Goal: Information Seeking & Learning: Learn about a topic

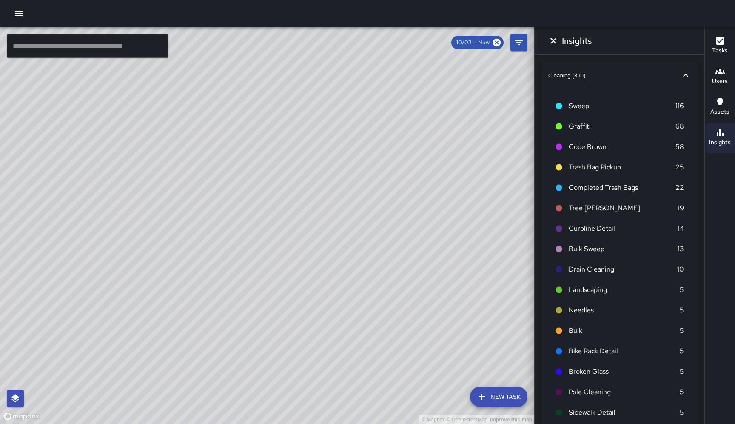
scroll to position [353, 0]
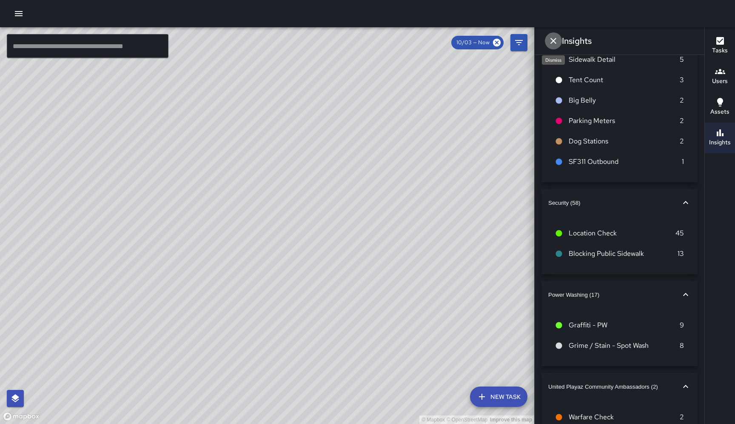
click at [554, 39] on icon "Dismiss" at bounding box center [554, 41] width 10 height 10
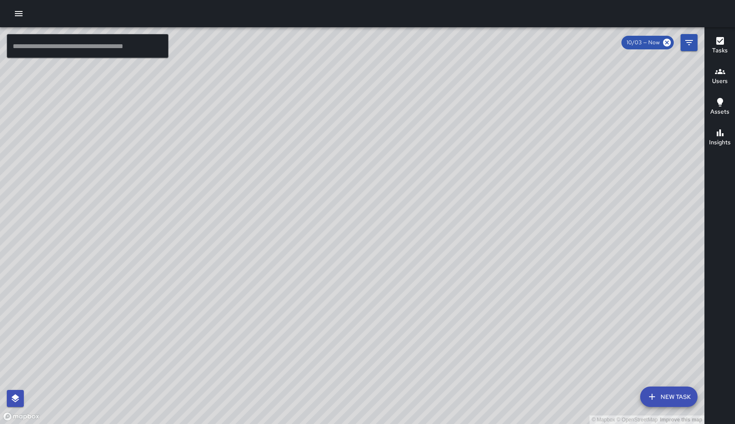
click at [300, 172] on div "© Mapbox © OpenStreetMap Improve this map DL [PERSON_NAME] Supervisor Tasks 5 /…" at bounding box center [352, 225] width 705 height 397
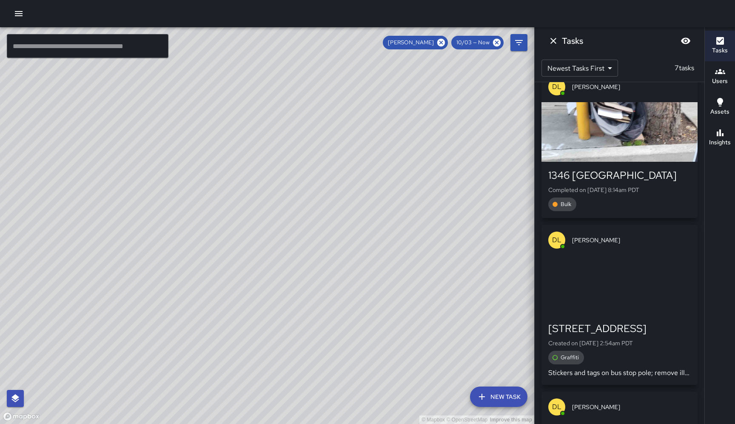
scroll to position [656, 0]
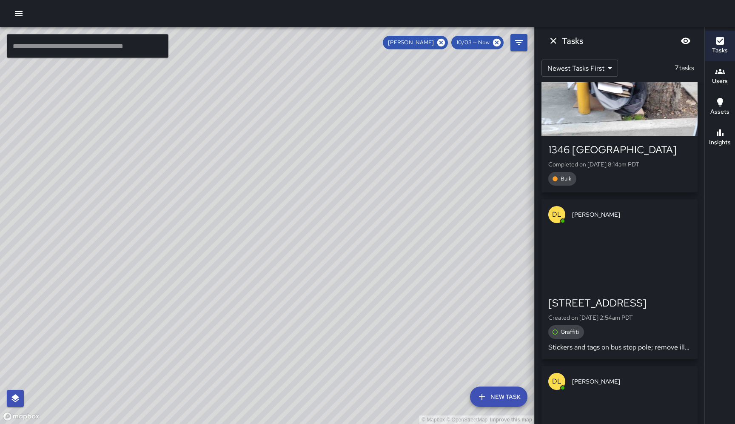
click at [645, 121] on div "button" at bounding box center [620, 107] width 156 height 60
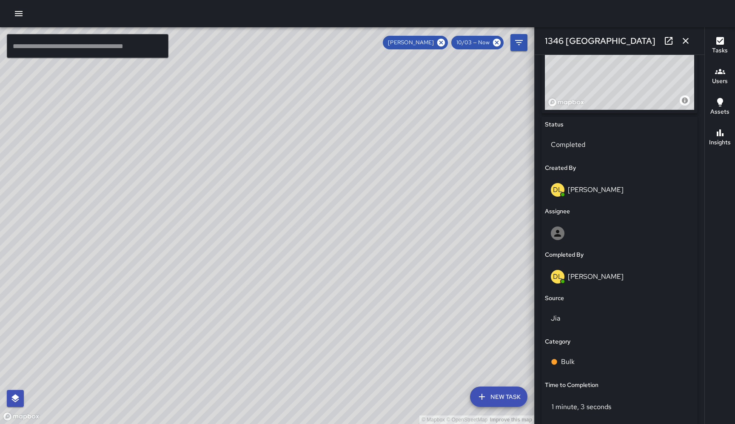
scroll to position [0, 0]
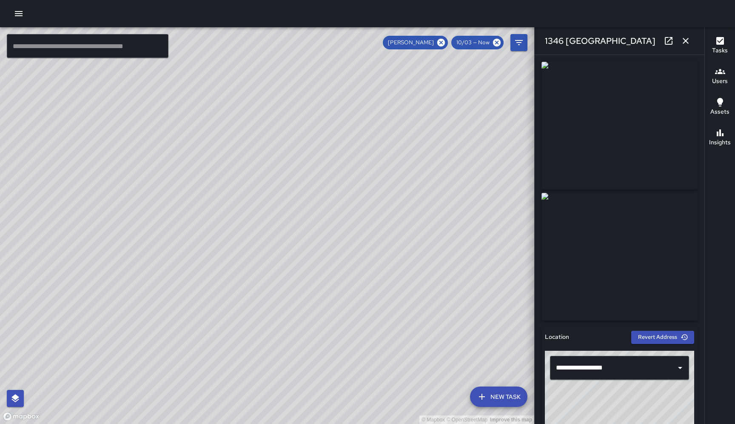
click at [669, 40] on icon at bounding box center [669, 41] width 10 height 10
click at [686, 35] on button "button" at bounding box center [685, 40] width 17 height 17
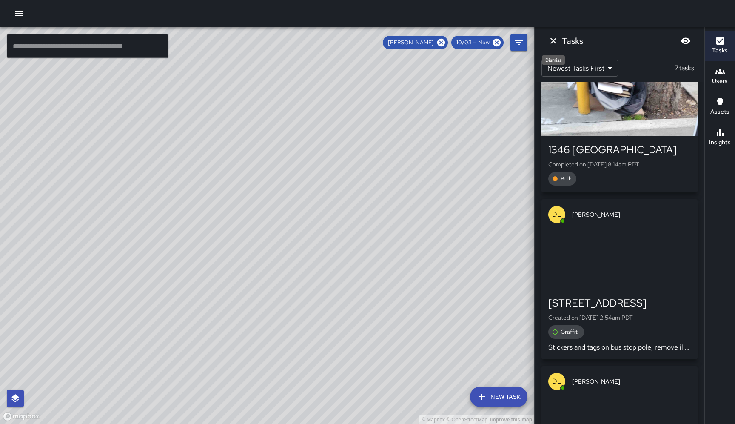
click at [554, 40] on icon "Dismiss" at bounding box center [554, 41] width 10 height 10
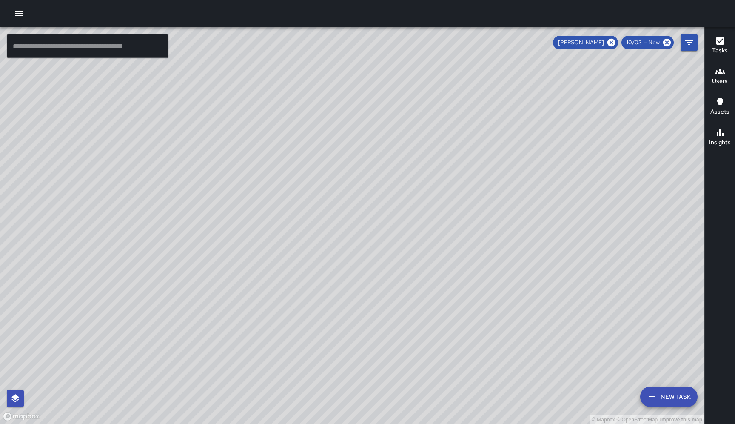
click at [719, 132] on icon "button" at bounding box center [720, 133] width 10 height 10
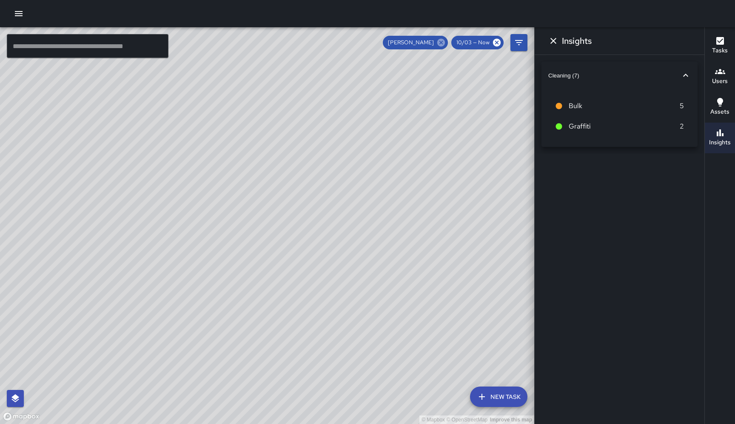
click at [441, 43] on icon at bounding box center [441, 43] width 8 height 8
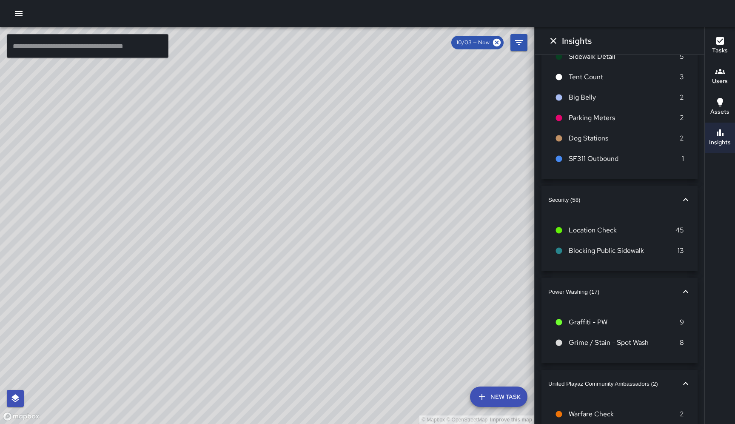
scroll to position [373, 0]
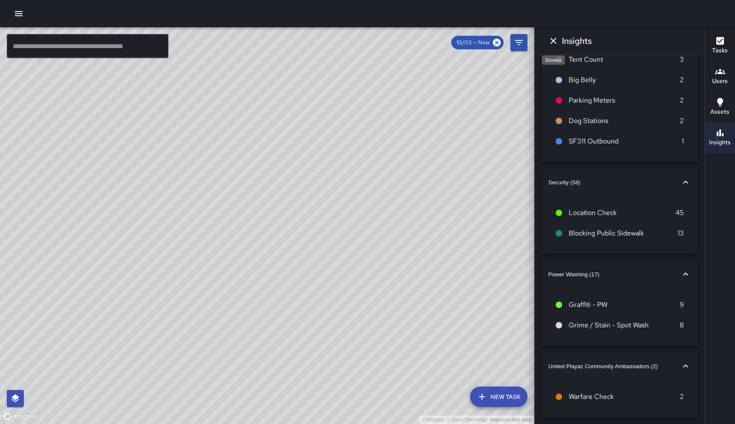
click at [551, 38] on icon "Dismiss" at bounding box center [554, 41] width 10 height 10
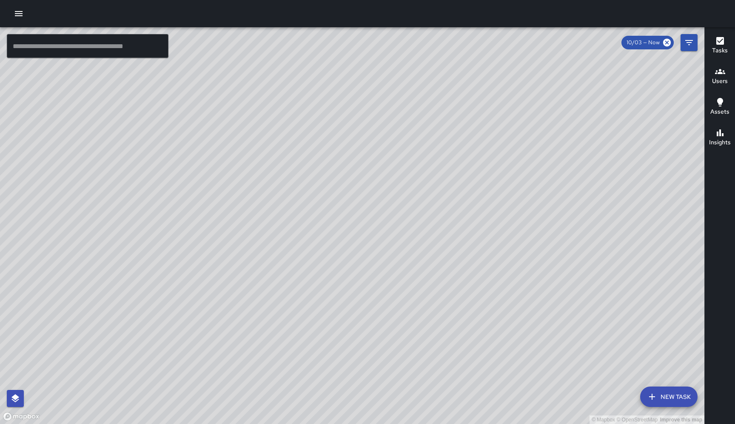
drag, startPoint x: 577, startPoint y: 181, endPoint x: 402, endPoint y: 237, distance: 184.5
click at [402, 237] on div "© Mapbox © OpenStreetMap Improve this map" at bounding box center [352, 225] width 705 height 397
drag, startPoint x: 355, startPoint y: 290, endPoint x: 412, endPoint y: 241, distance: 75.1
click at [412, 241] on div "© Mapbox © OpenStreetMap Improve this map" at bounding box center [352, 225] width 705 height 397
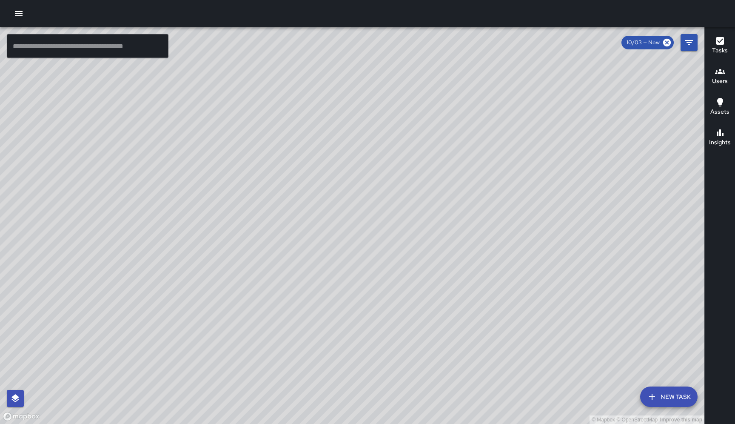
drag, startPoint x: 357, startPoint y: 235, endPoint x: 387, endPoint y: 214, distance: 36.8
click at [387, 214] on div "© Mapbox © OpenStreetMap Improve this map" at bounding box center [352, 225] width 705 height 397
drag, startPoint x: 341, startPoint y: 219, endPoint x: 362, endPoint y: 108, distance: 113.4
click at [362, 107] on div "© Mapbox © OpenStreetMap Improve this map" at bounding box center [352, 225] width 705 height 397
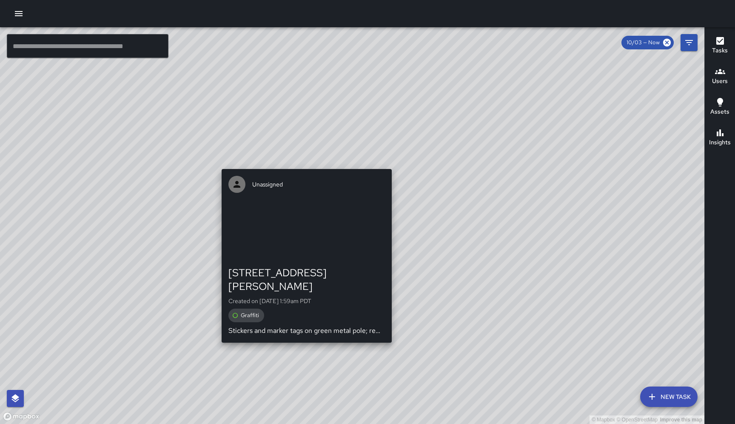
click at [303, 166] on div "© Mapbox © OpenStreetMap Improve this map Unassigned [STREET_ADDRESS][PERSON_NA…" at bounding box center [352, 225] width 705 height 397
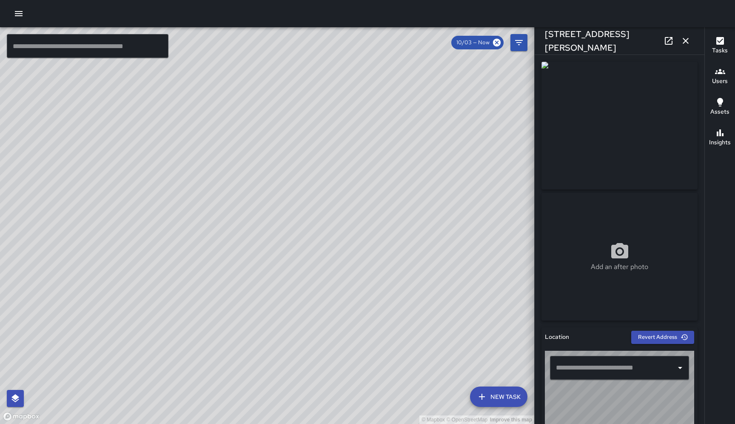
type input "**********"
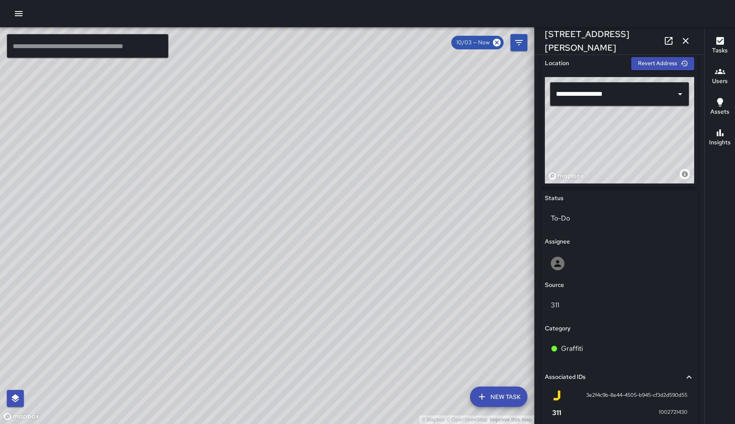
scroll to position [267, 0]
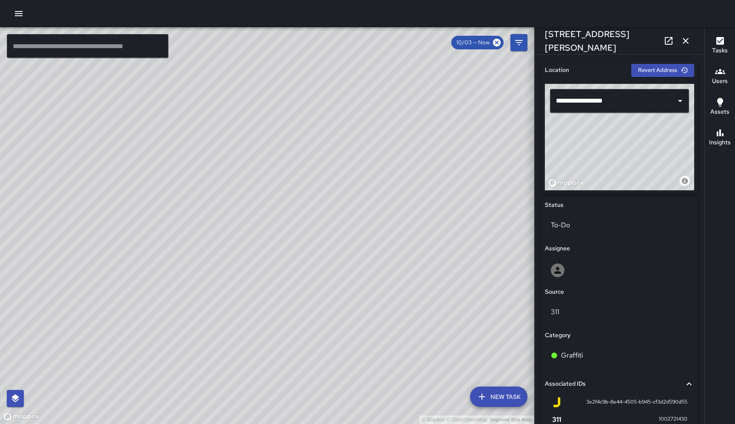
click at [689, 40] on icon "button" at bounding box center [686, 41] width 10 height 10
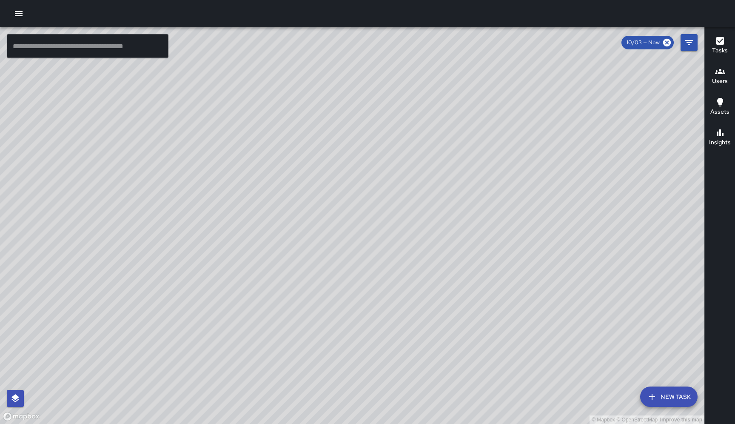
drag, startPoint x: 540, startPoint y: 340, endPoint x: 450, endPoint y: 232, distance: 141.1
click at [449, 232] on div "© Mapbox © OpenStreetMap Improve this map" at bounding box center [352, 225] width 705 height 397
drag, startPoint x: 518, startPoint y: 354, endPoint x: 410, endPoint y: 244, distance: 154.1
click at [410, 244] on div "© Mapbox © OpenStreetMap Improve this map" at bounding box center [352, 225] width 705 height 397
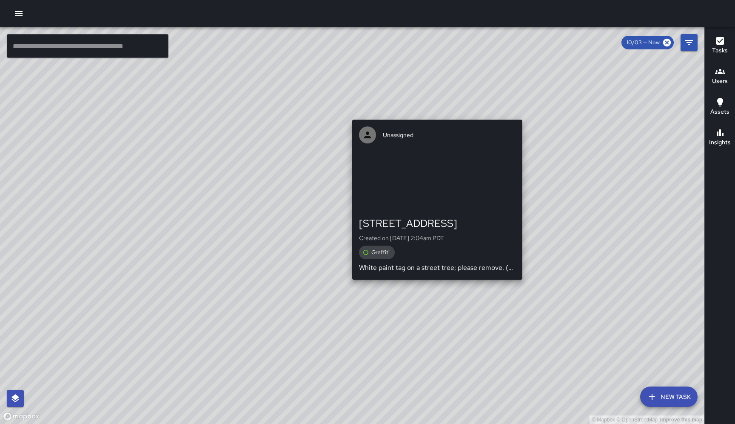
click at [433, 285] on div "© Mapbox © OpenStreetMap Improve this map Unassigned [STREET_ADDRESS] Created o…" at bounding box center [352, 225] width 705 height 397
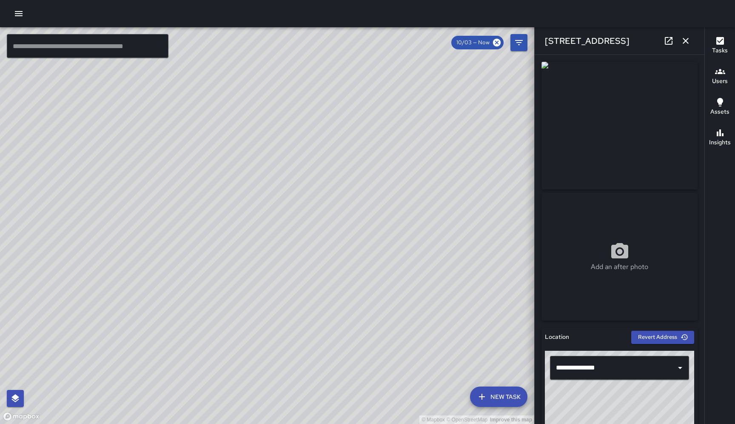
scroll to position [1671, 0]
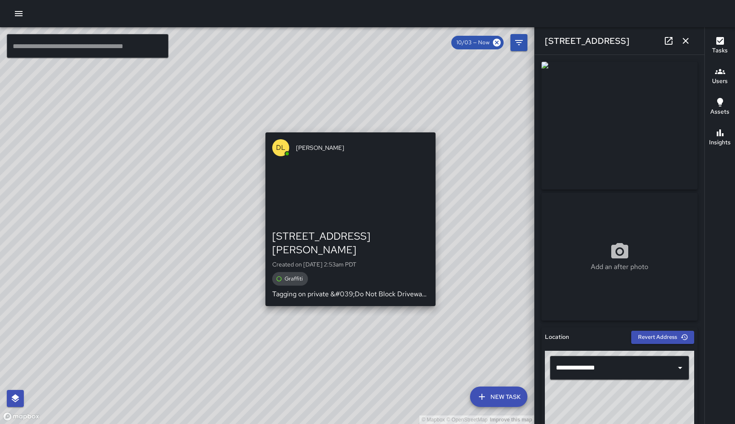
click at [348, 297] on div "© Mapbox © OpenStreetMap Improve this map DL [PERSON_NAME] [STREET_ADDRESS][PER…" at bounding box center [267, 225] width 534 height 397
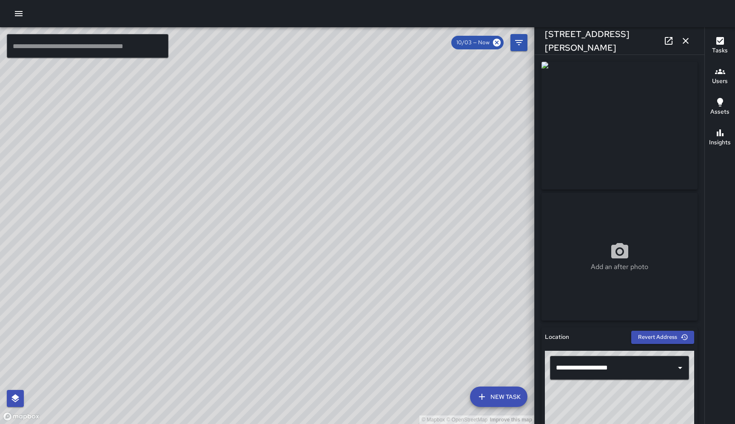
drag, startPoint x: 384, startPoint y: 258, endPoint x: 462, endPoint y: 341, distance: 113.5
click at [462, 341] on div "© Mapbox © OpenStreetMap Improve this map" at bounding box center [267, 225] width 534 height 397
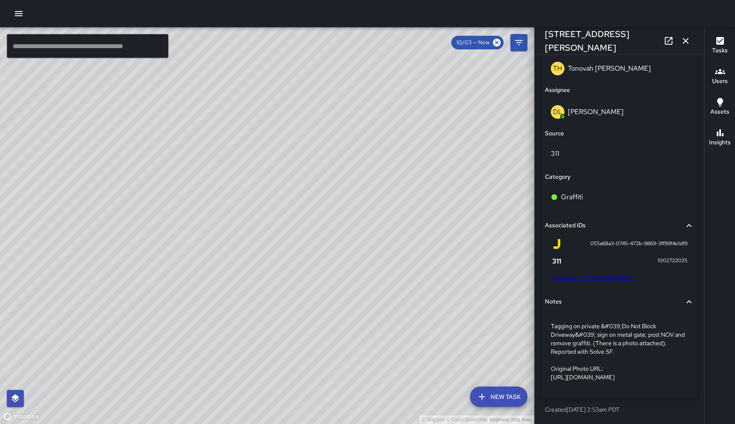
scroll to position [1824, 0]
click at [207, 127] on div "© Mapbox © OpenStreetMap Improve this map Unassigned [STREET_ADDRESS] Created o…" at bounding box center [267, 225] width 534 height 397
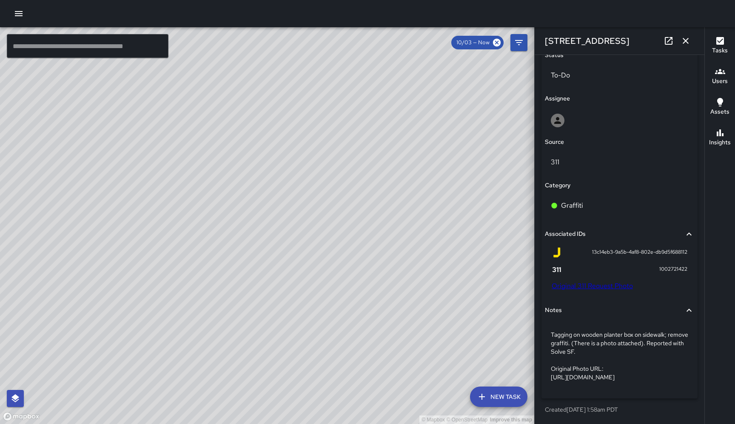
scroll to position [443, 0]
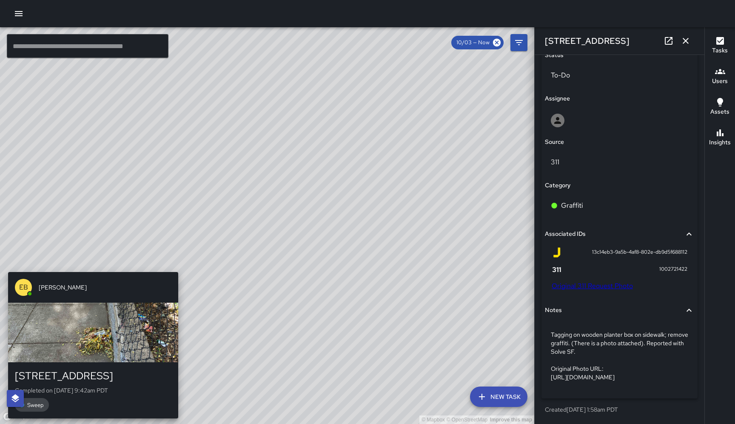
click at [91, 264] on div "© Mapbox © OpenStreetMap Improve this map EB [PERSON_NAME] [STREET_ADDRESS] Com…" at bounding box center [267, 225] width 534 height 397
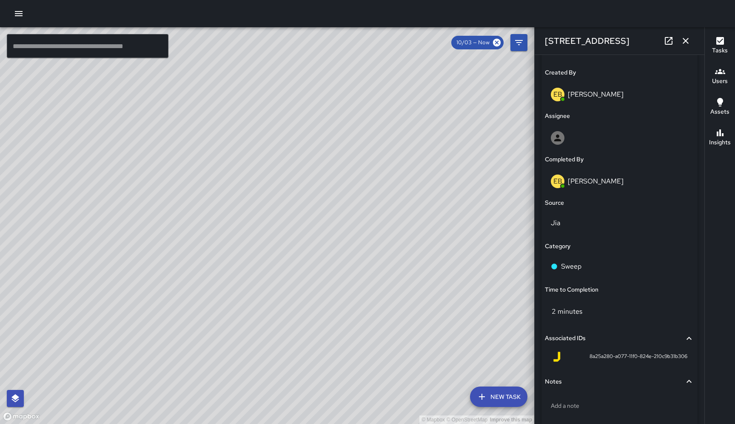
type input "**********"
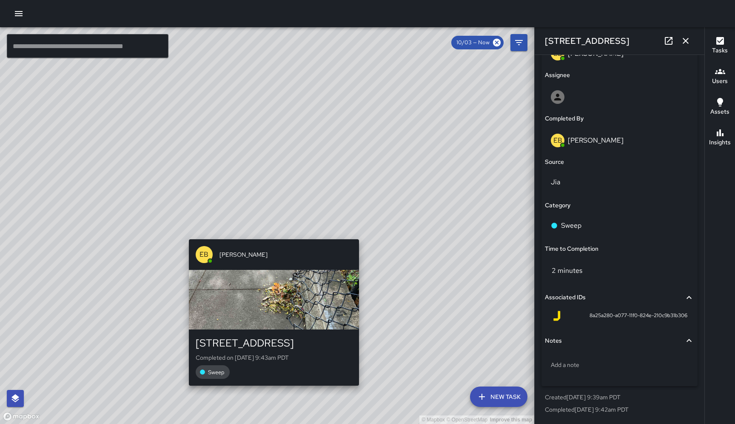
click at [273, 234] on div "© Mapbox © OpenStreetMap Improve this map EB [PERSON_NAME] [STREET_ADDRESS] Com…" at bounding box center [267, 225] width 534 height 397
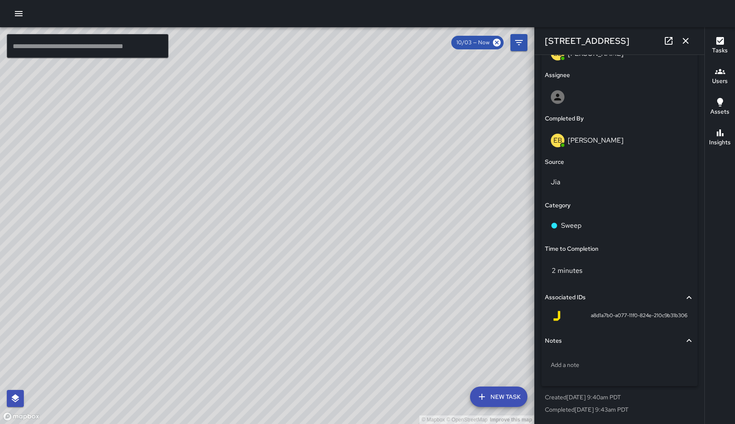
click at [690, 40] on icon "button" at bounding box center [686, 41] width 10 height 10
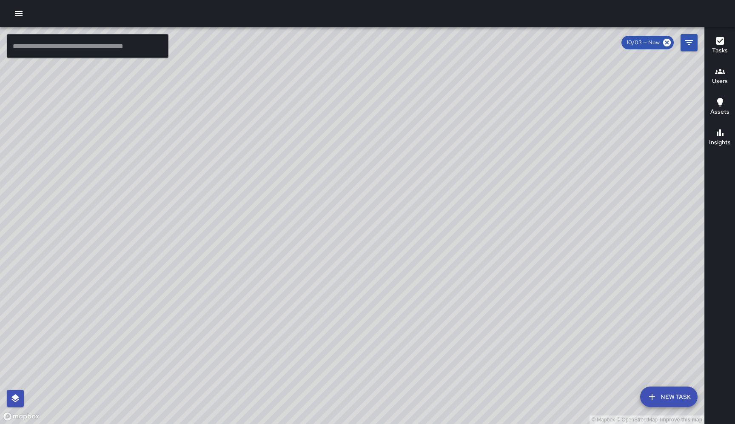
click at [465, 255] on div "© Mapbox © OpenStreetMap Improve this map EB [PERSON_NAME] [GEOGRAPHIC_DATA] Co…" at bounding box center [352, 225] width 705 height 397
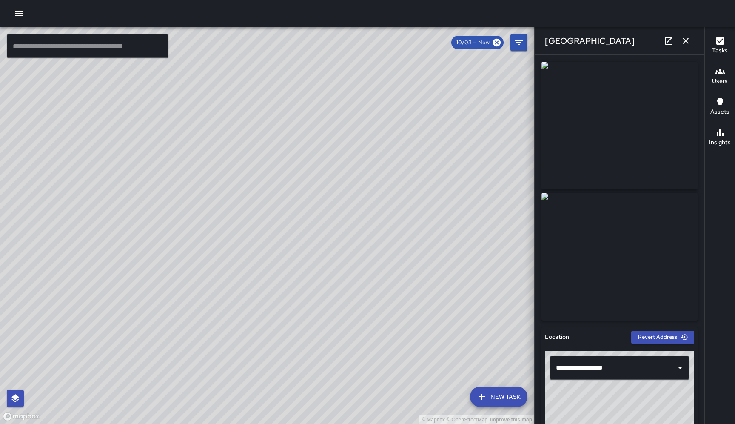
click at [242, 268] on div "© Mapbox © OpenStreetMap Improve this map EB [PERSON_NAME] [STREET_ADDRESS] Com…" at bounding box center [267, 225] width 534 height 397
click at [150, 298] on div "© Mapbox © OpenStreetMap Improve this map EB [PERSON_NAME] [STREET_ADDRESS] Com…" at bounding box center [267, 225] width 534 height 397
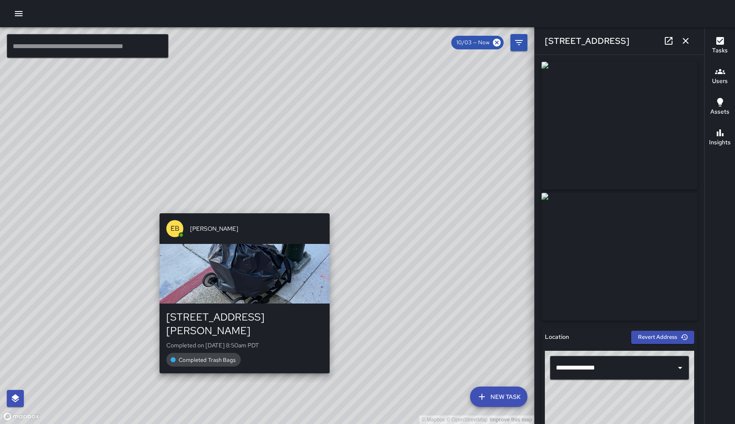
click at [241, 209] on div "© Mapbox © OpenStreetMap Improve this map EB [PERSON_NAME] [STREET_ADDRESS][PER…" at bounding box center [267, 225] width 534 height 397
type input "**********"
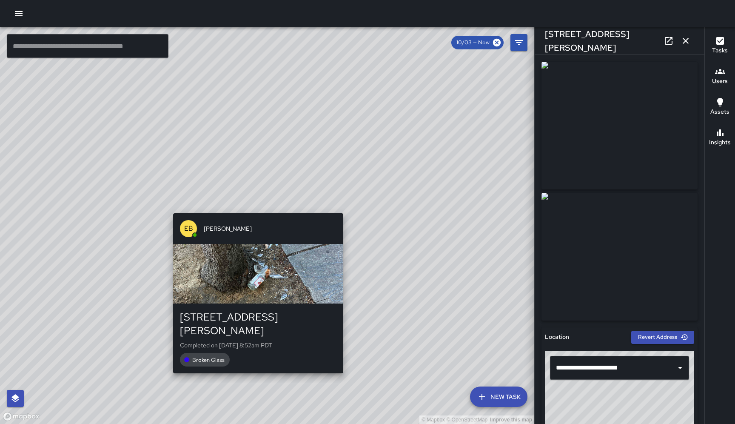
click at [256, 206] on div "© Mapbox © OpenStreetMap Improve this map EB [PERSON_NAME] [STREET_ADDRESS][PER…" at bounding box center [267, 225] width 534 height 397
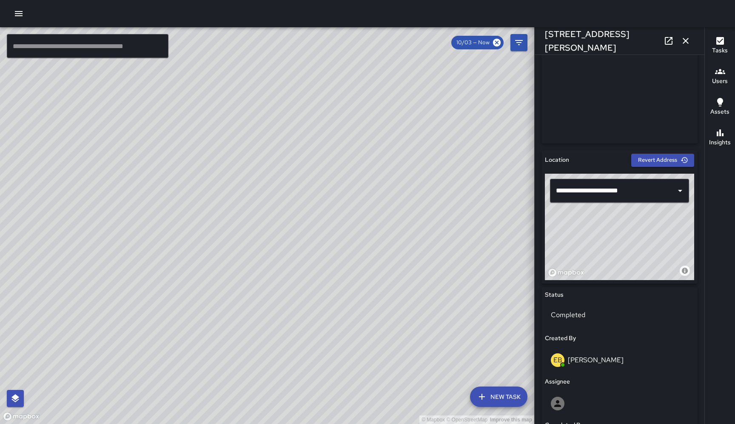
scroll to position [177, 0]
click at [689, 37] on icon "button" at bounding box center [686, 41] width 10 height 10
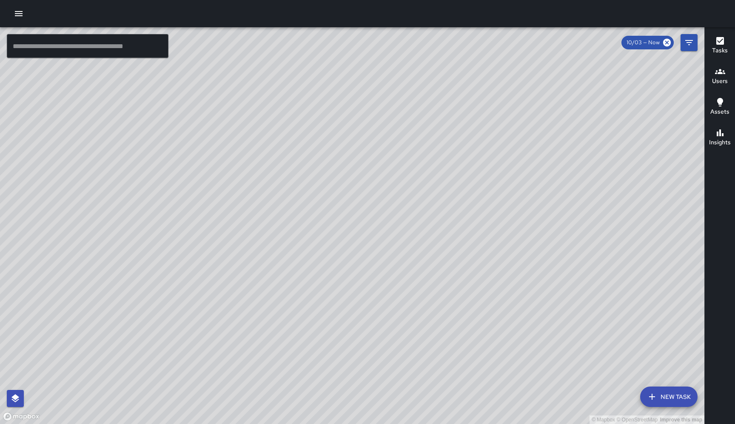
scroll to position [2130, 0]
drag, startPoint x: 625, startPoint y: 248, endPoint x: 343, endPoint y: 251, distance: 281.7
click at [343, 251] on div "© Mapbox © OpenStreetMap Improve this map" at bounding box center [352, 225] width 705 height 397
drag, startPoint x: 534, startPoint y: 185, endPoint x: 364, endPoint y: 330, distance: 224.0
click at [364, 330] on div "© Mapbox © OpenStreetMap Improve this map" at bounding box center [352, 225] width 705 height 397
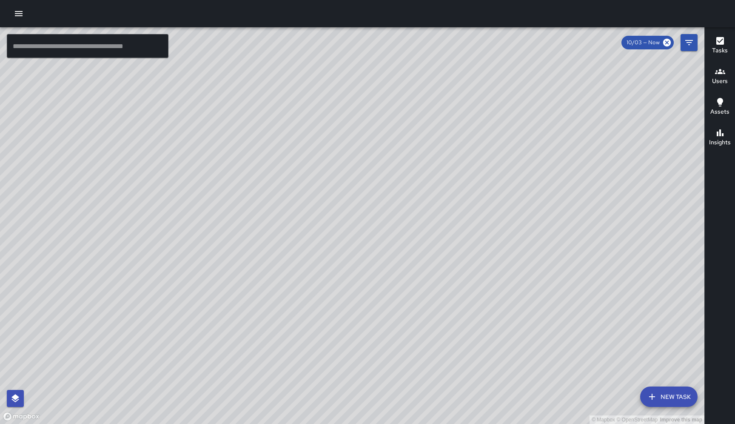
drag, startPoint x: 440, startPoint y: 212, endPoint x: 403, endPoint y: 284, distance: 80.5
click at [403, 284] on div "© Mapbox © OpenStreetMap Improve this map" at bounding box center [352, 225] width 705 height 397
click at [14, 15] on icon "button" at bounding box center [19, 14] width 10 height 10
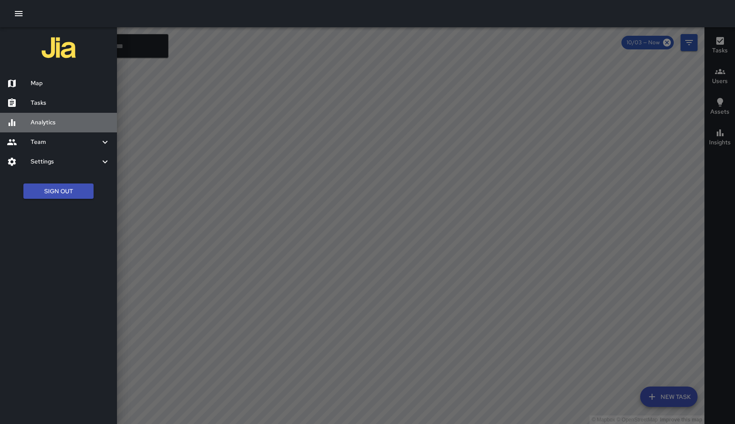
click at [57, 119] on h6 "Analytics" at bounding box center [71, 122] width 80 height 9
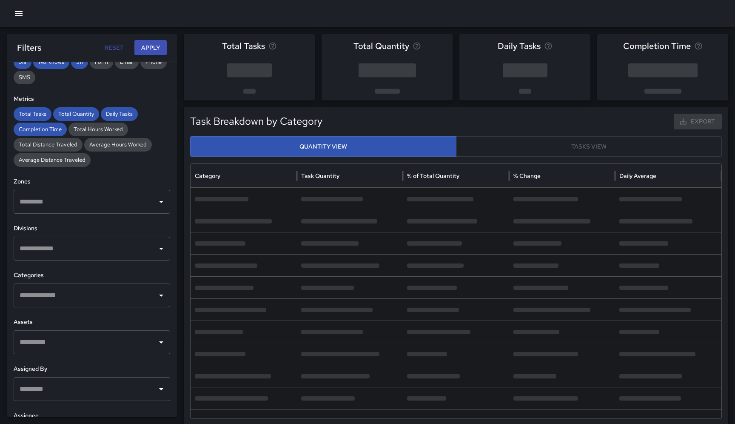
scroll to position [154, 0]
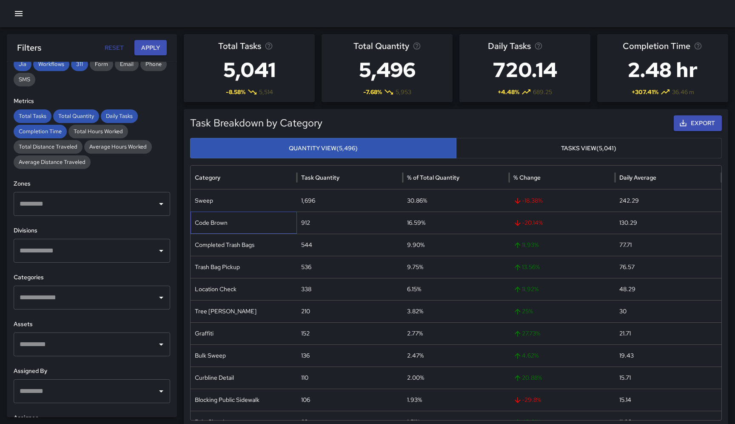
click at [219, 224] on div "Code Brown" at bounding box center [244, 222] width 106 height 22
click at [16, 18] on icon "button" at bounding box center [19, 14] width 10 height 10
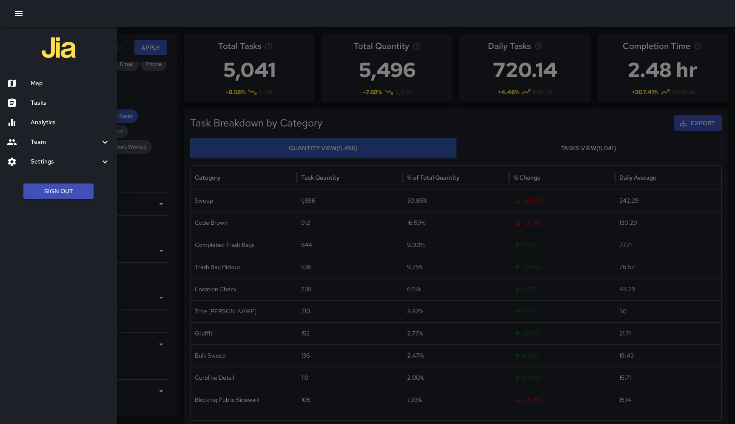
click at [55, 141] on h6 "Team" at bounding box center [65, 141] width 69 height 9
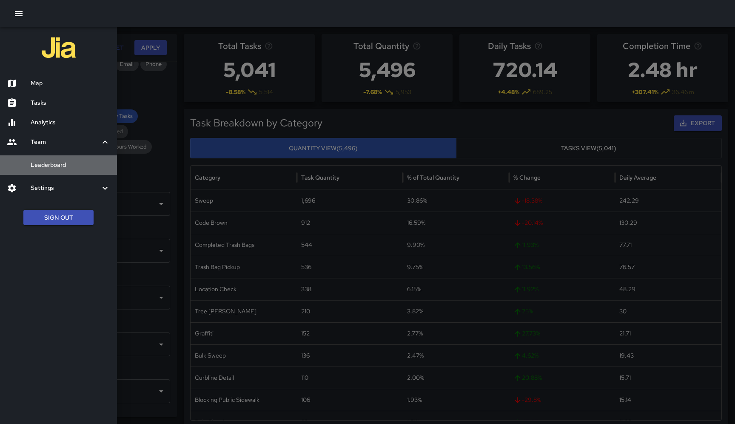
click at [59, 163] on h6 "Leaderboard" at bounding box center [71, 164] width 80 height 9
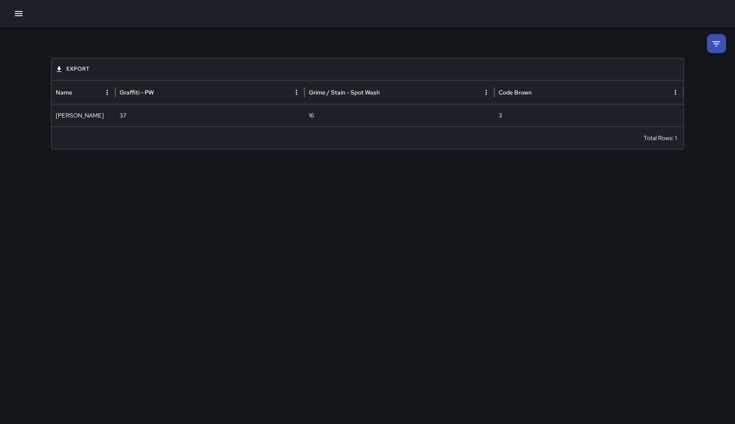
click at [722, 36] on li at bounding box center [716, 43] width 19 height 19
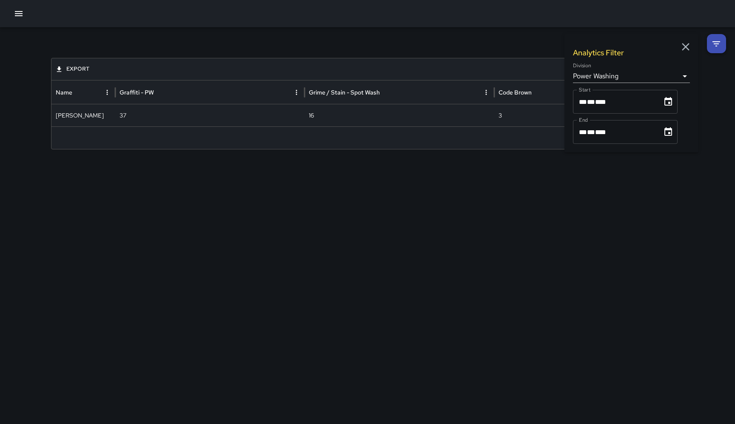
click at [686, 76] on body "**********" at bounding box center [367, 212] width 735 height 424
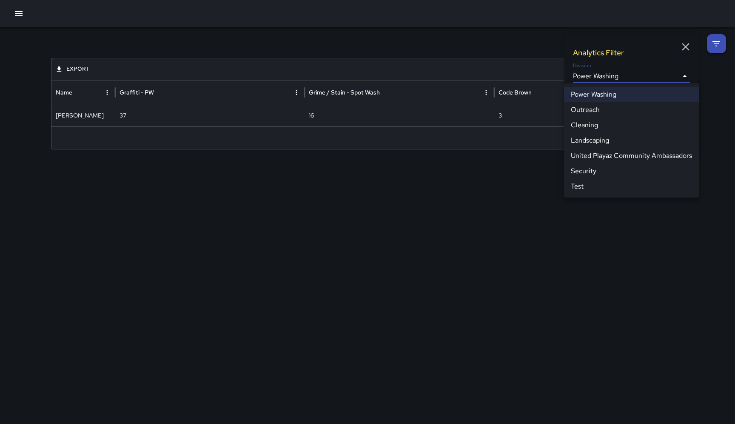
click at [598, 129] on li "Cleaning" at bounding box center [631, 124] width 135 height 15
type input "**********"
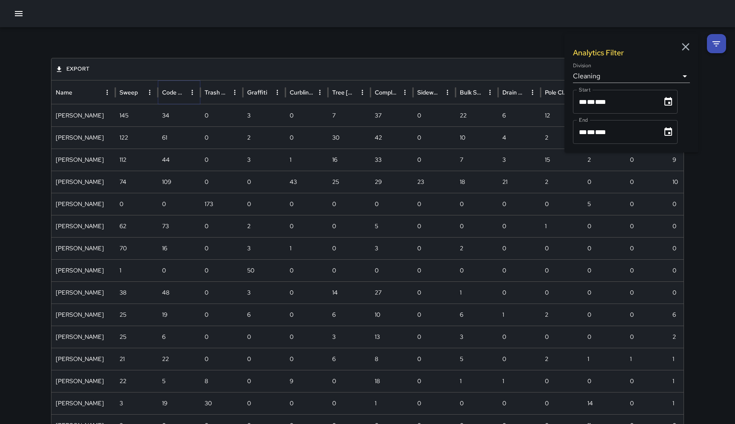
click at [190, 91] on icon "Sort" at bounding box center [192, 92] width 5 height 5
click at [181, 91] on icon "Sort" at bounding box center [180, 92] width 5 height 5
click at [317, 91] on icon "Sort" at bounding box center [319, 92] width 5 height 5
click at [309, 91] on icon "Sort" at bounding box center [308, 92] width 5 height 5
click at [486, 91] on icon "Sort" at bounding box center [490, 93] width 8 height 8
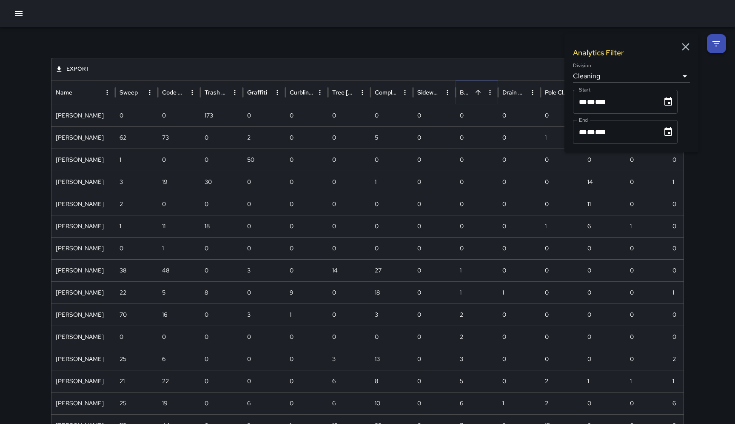
click at [477, 91] on icon "Sort" at bounding box center [478, 93] width 8 height 8
click at [686, 46] on icon "button" at bounding box center [686, 47] width 8 height 8
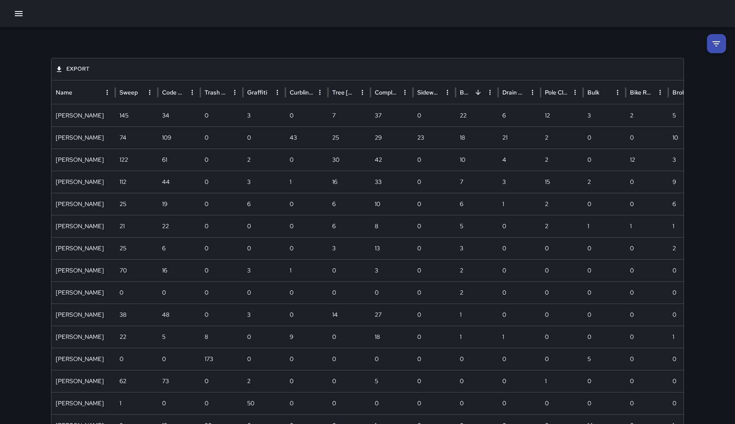
click at [17, 14] on icon "button" at bounding box center [19, 14] width 10 height 10
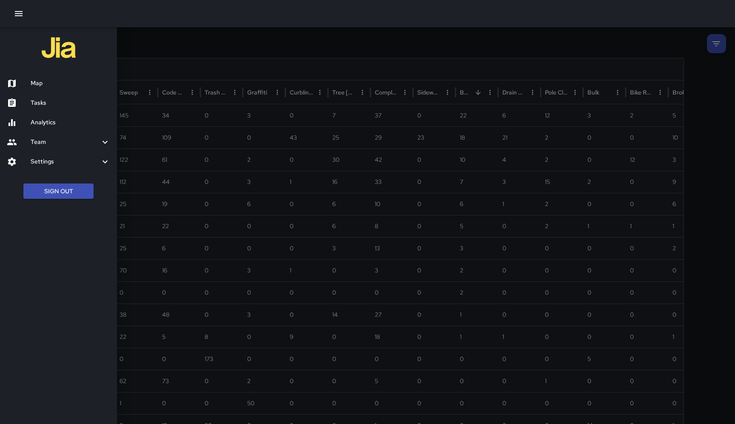
click at [43, 120] on h6 "Analytics" at bounding box center [71, 122] width 80 height 9
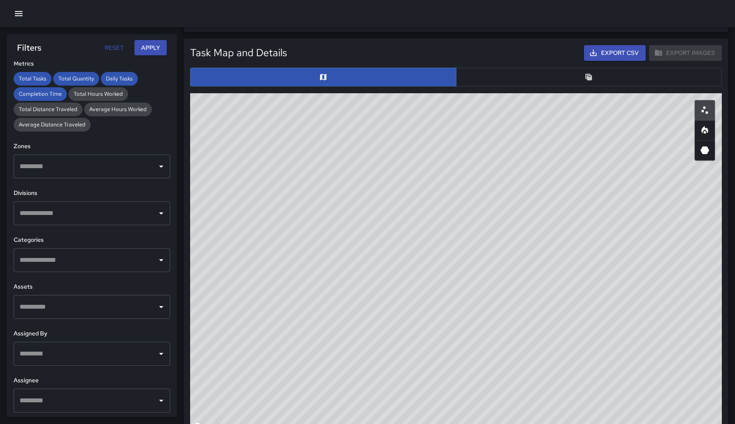
scroll to position [400, 0]
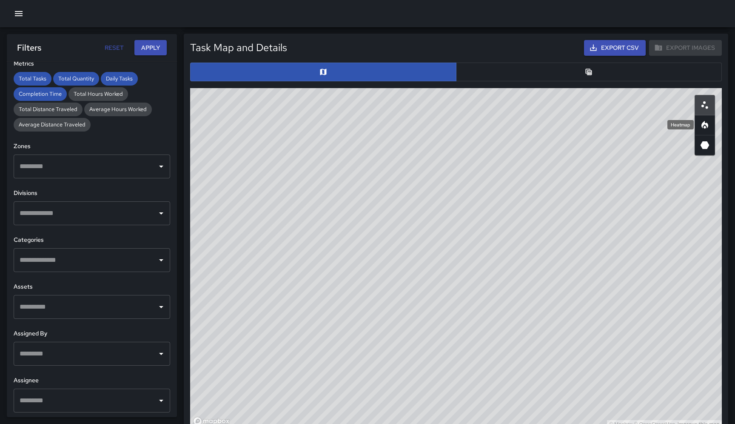
click at [709, 126] on icon "Heatmap" at bounding box center [705, 125] width 10 height 10
click at [705, 144] on icon "3D Heatmap" at bounding box center [705, 145] width 9 height 8
type button "hexagonal"
drag, startPoint x: 562, startPoint y: 282, endPoint x: 390, endPoint y: 178, distance: 200.8
click at [390, 178] on div "© Mapbox © OpenStreetMap Improve this map" at bounding box center [456, 258] width 532 height 340
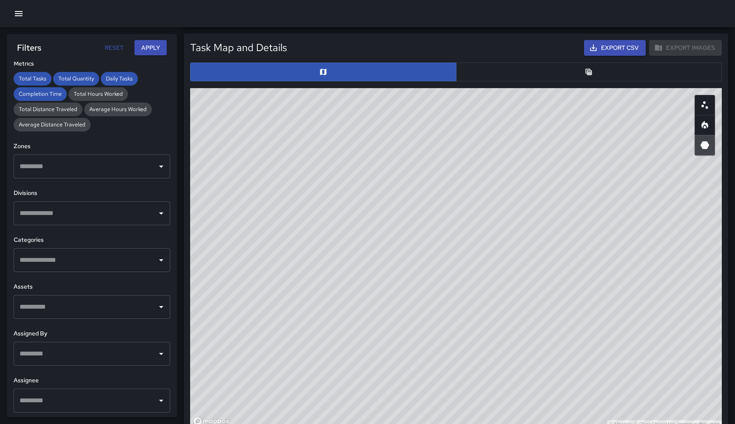
drag, startPoint x: 687, startPoint y: 296, endPoint x: 461, endPoint y: 282, distance: 226.4
click at [461, 282] on div "© Mapbox © OpenStreetMap Improve this map" at bounding box center [456, 258] width 532 height 340
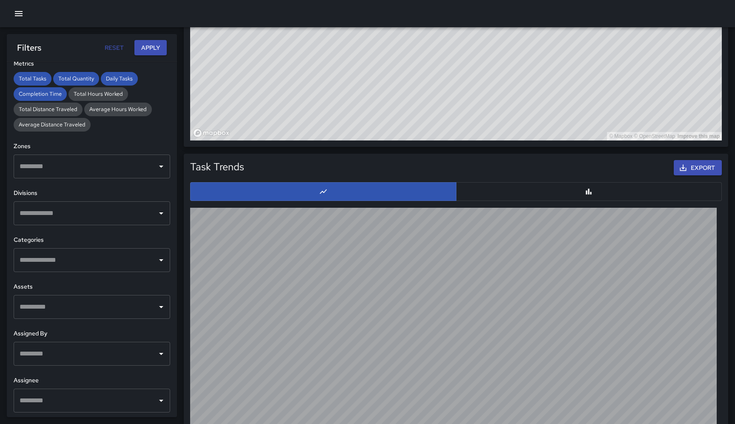
scroll to position [748, 0]
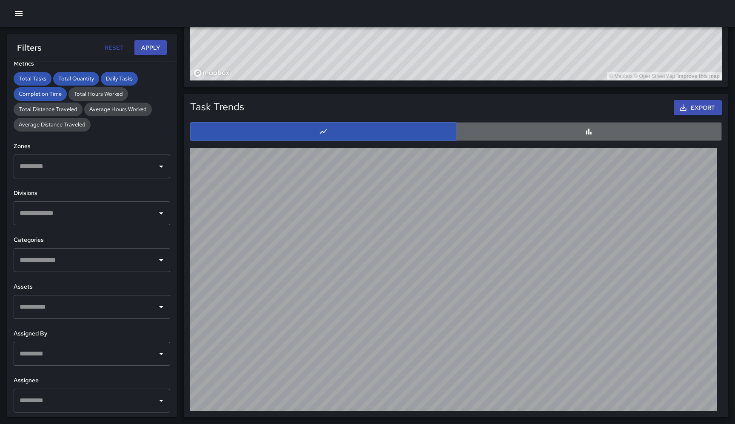
click at [526, 131] on button "button" at bounding box center [589, 131] width 266 height 19
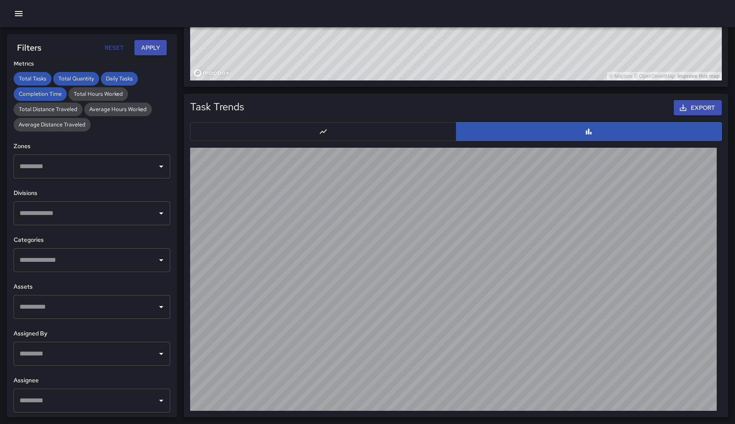
scroll to position [0, 0]
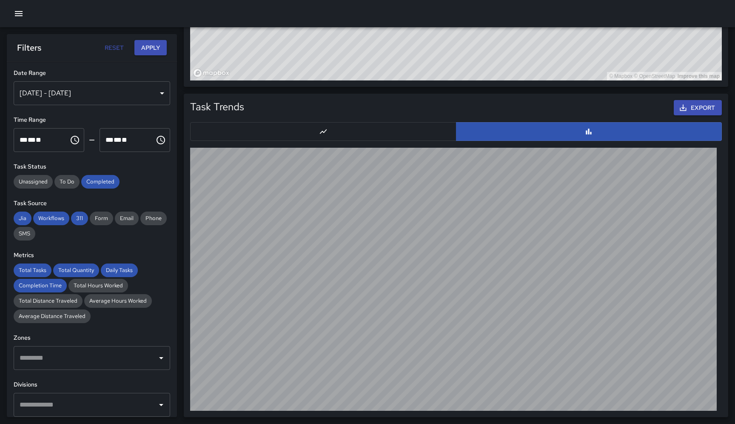
click at [167, 95] on div "[DATE] - [DATE]" at bounding box center [92, 93] width 157 height 24
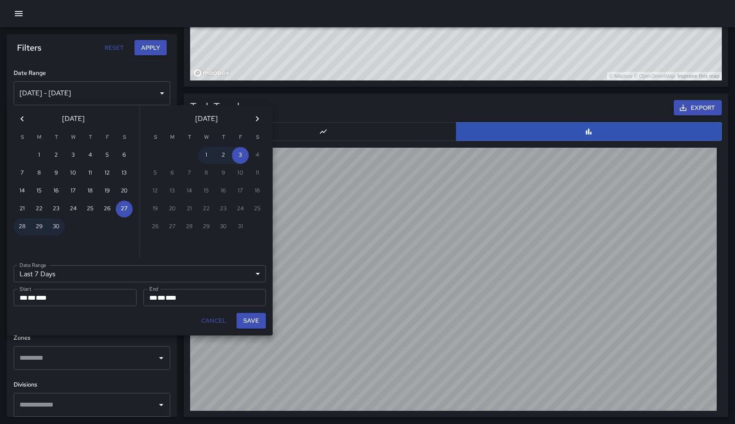
click at [260, 275] on div "Last 7 Days ****** Date Range" at bounding box center [140, 273] width 252 height 17
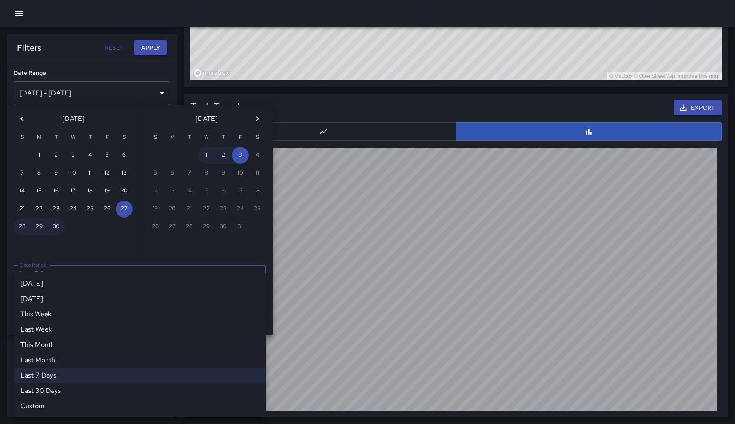
click at [66, 394] on li "Last 30 Days" at bounding box center [140, 390] width 252 height 15
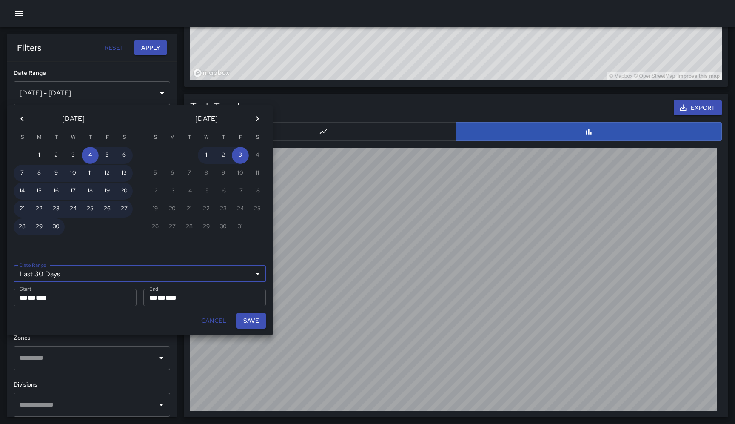
type input "*******"
type input "**********"
click at [253, 317] on button "Save" at bounding box center [251, 321] width 29 height 16
type input "**********"
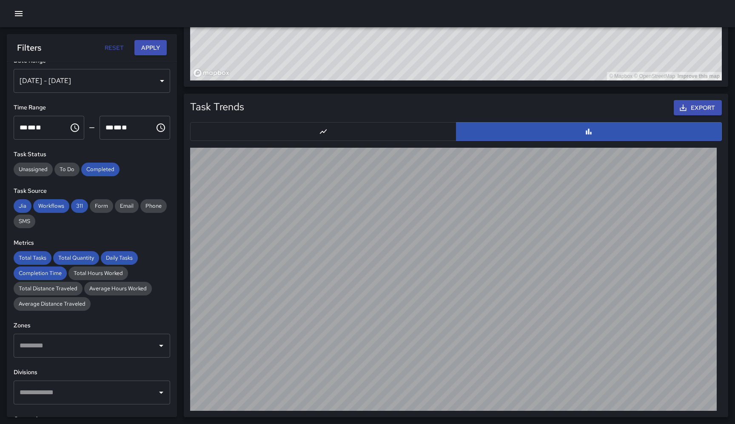
scroll to position [13, 0]
click at [150, 39] on div "Filters Reset Apply" at bounding box center [92, 47] width 170 height 27
click at [149, 52] on button "Apply" at bounding box center [150, 48] width 32 height 16
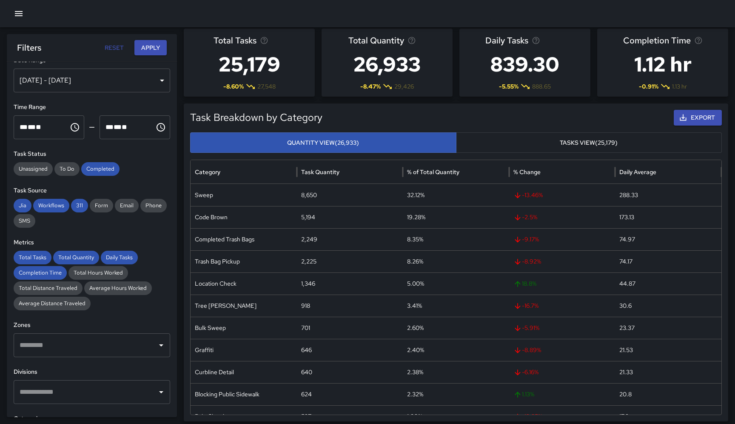
scroll to position [0, 0]
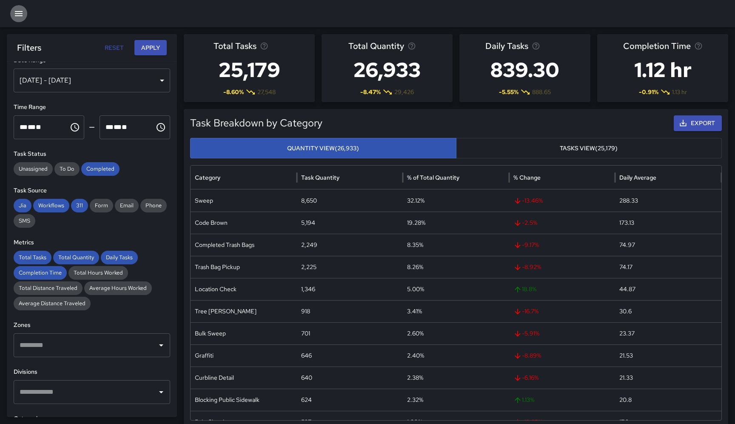
click at [15, 14] on icon "button" at bounding box center [19, 13] width 8 height 5
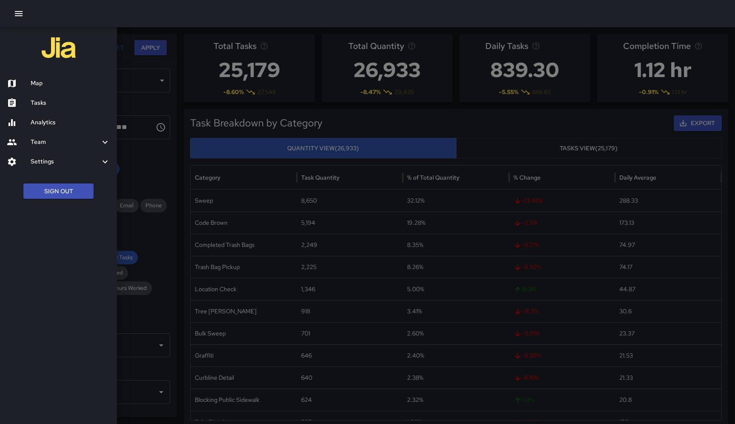
click at [52, 82] on h6 "Map" at bounding box center [71, 83] width 80 height 9
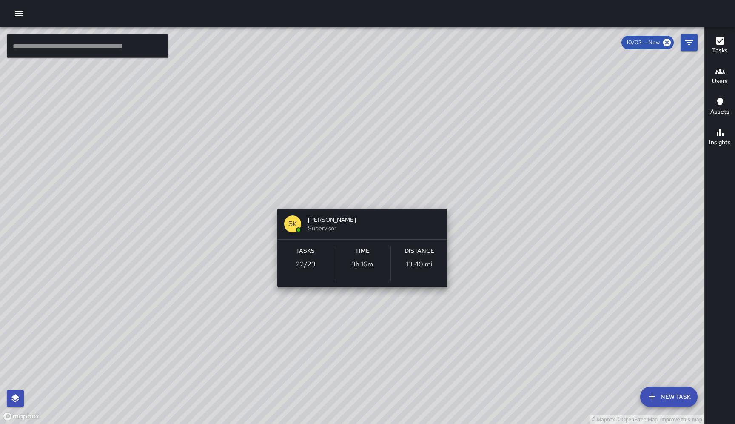
click at [360, 196] on div "© Mapbox © OpenStreetMap Improve this map SK [PERSON_NAME] Supervisor Tasks 22 …" at bounding box center [352, 225] width 705 height 397
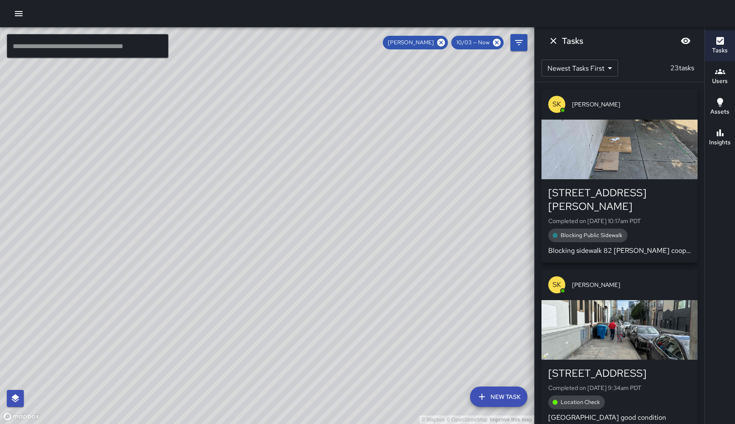
click at [647, 161] on div "button" at bounding box center [620, 150] width 156 height 60
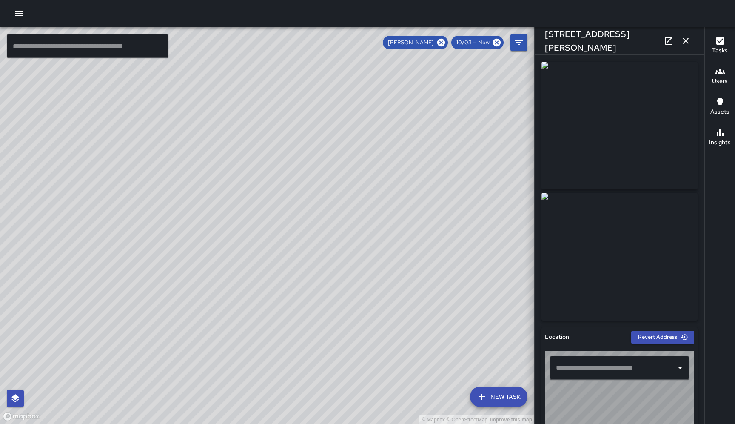
type input "**********"
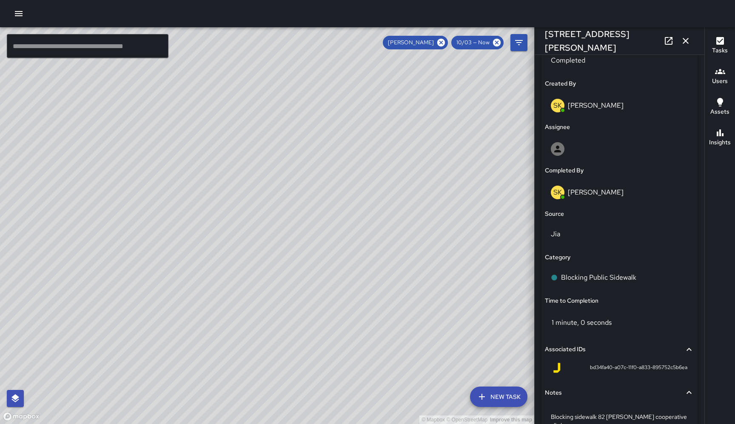
scroll to position [483, 0]
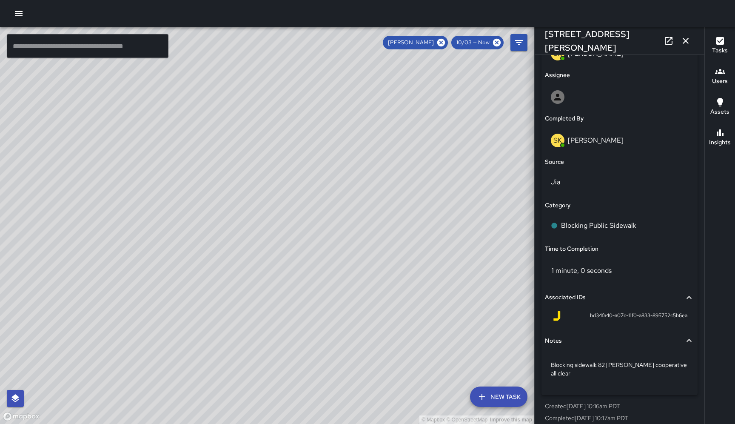
drag, startPoint x: 336, startPoint y: 114, endPoint x: 377, endPoint y: 264, distance: 155.2
click at [377, 264] on div "© Mapbox © OpenStreetMap Improve this map" at bounding box center [267, 225] width 534 height 397
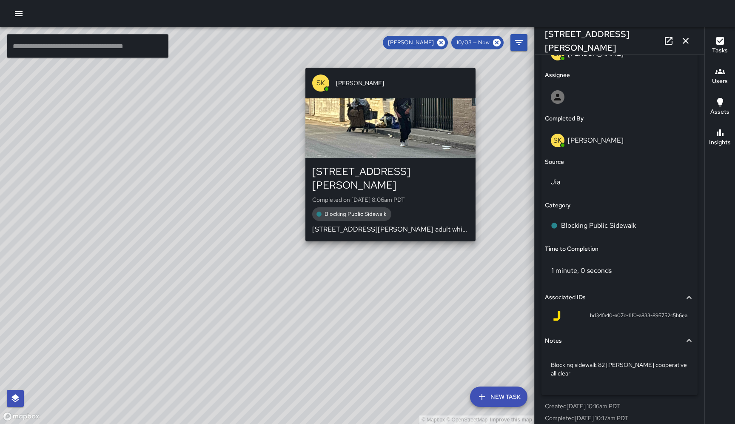
click at [480, 63] on div "© Mapbox © OpenStreetMap Improve this map SK [PERSON_NAME] [STREET_ADDRESS][PER…" at bounding box center [267, 225] width 534 height 397
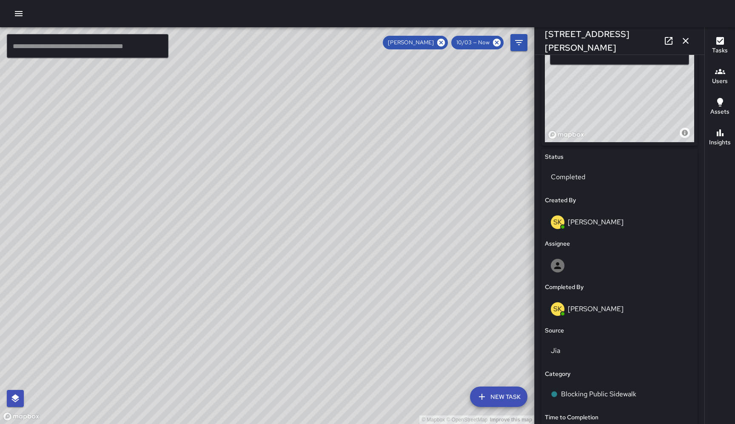
scroll to position [492, 0]
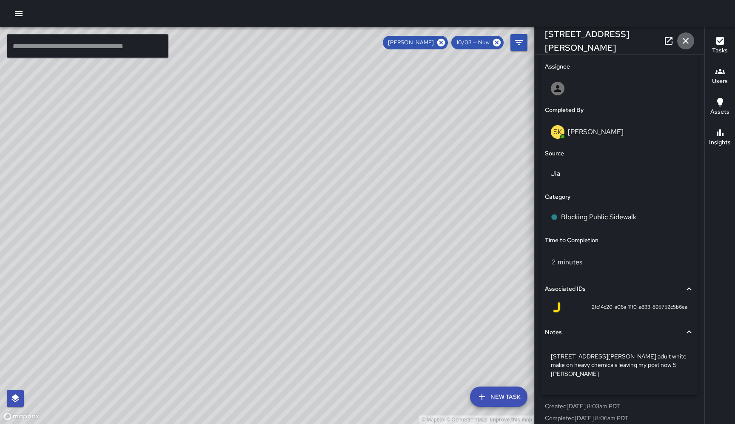
click at [685, 47] on button "button" at bounding box center [685, 40] width 17 height 17
